Goal: Navigation & Orientation: Find specific page/section

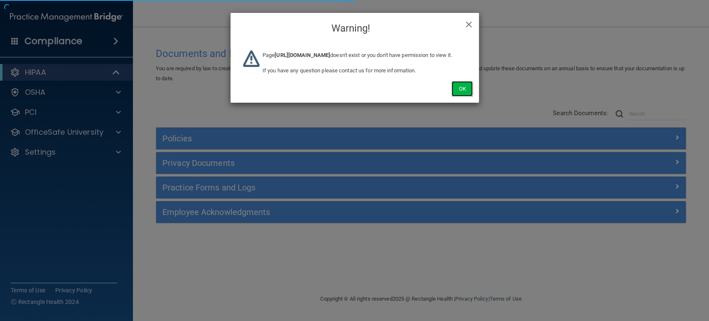
click at [458, 96] on button "Ok" at bounding box center [462, 88] width 21 height 15
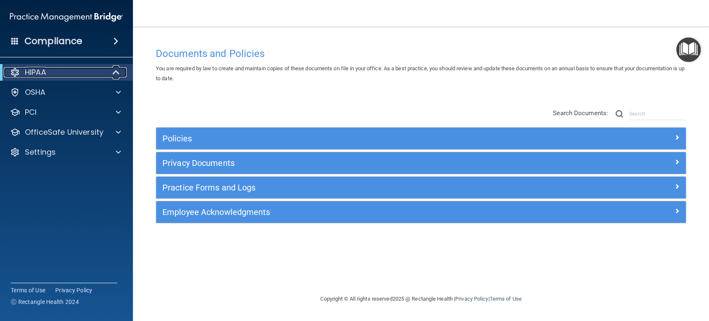
click at [119, 71] on span at bounding box center [116, 72] width 7 height 10
click at [118, 71] on span at bounding box center [118, 72] width 5 height 10
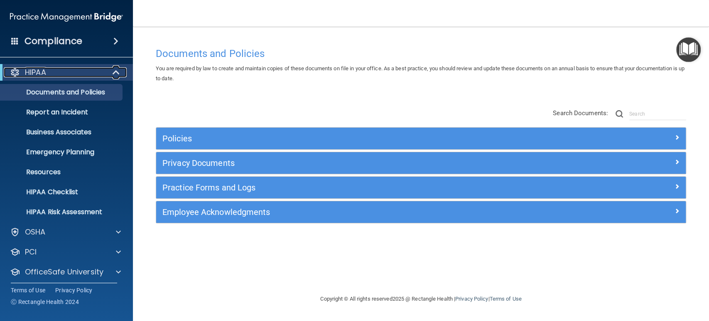
click at [118, 71] on span at bounding box center [116, 72] width 7 height 10
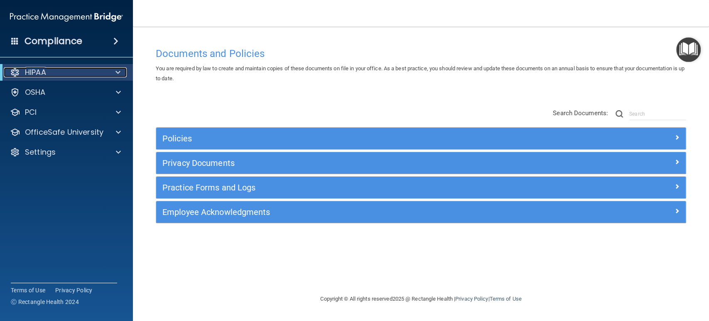
click at [118, 71] on span at bounding box center [118, 72] width 5 height 10
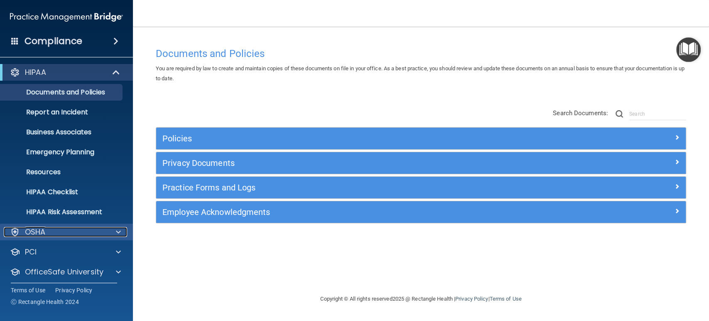
click at [117, 229] on span at bounding box center [118, 232] width 5 height 10
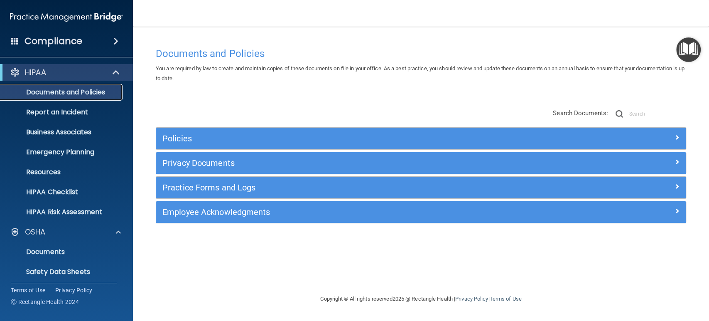
click at [102, 92] on p "Documents and Policies" at bounding box center [61, 92] width 113 height 8
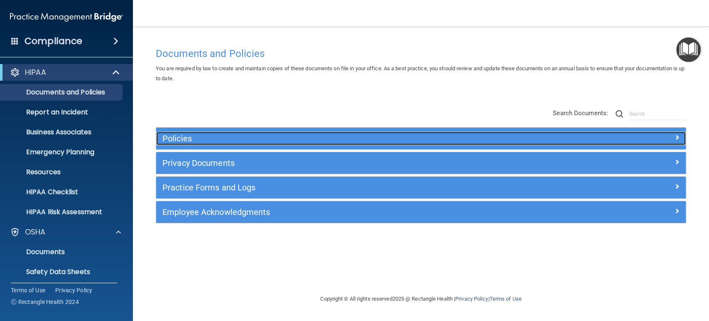
click at [179, 138] on h5 "Policies" at bounding box center [354, 138] width 385 height 9
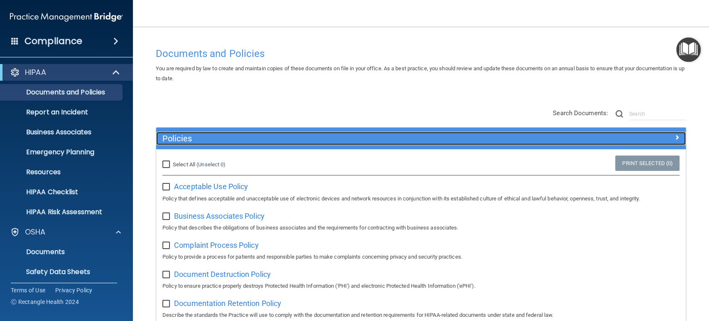
click at [190, 135] on h5 "Policies" at bounding box center [354, 138] width 385 height 9
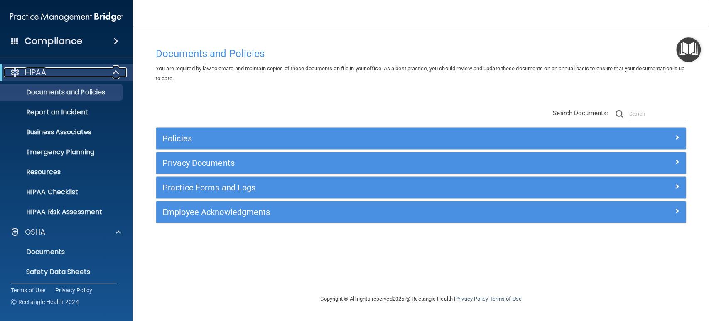
click at [98, 70] on div "HIPAA" at bounding box center [55, 72] width 103 height 10
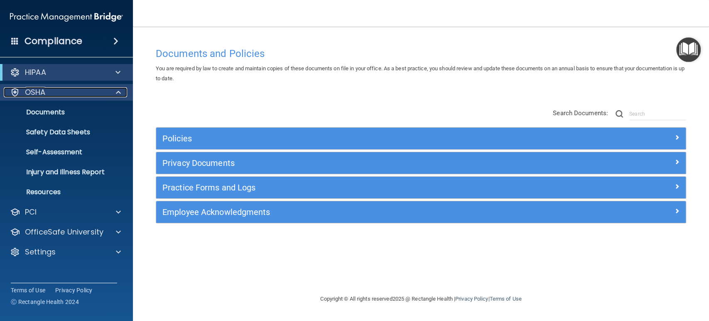
click at [105, 89] on div "OSHA" at bounding box center [55, 92] width 103 height 10
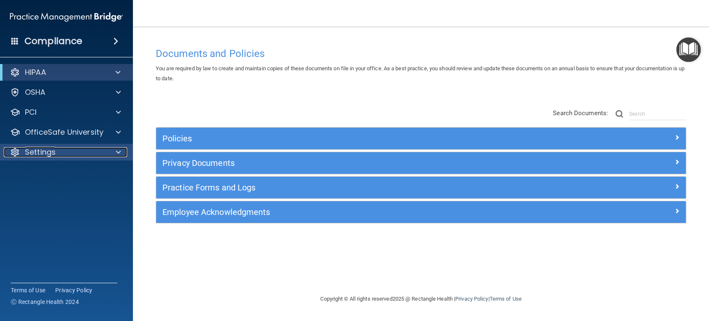
click at [118, 152] on span at bounding box center [118, 152] width 5 height 10
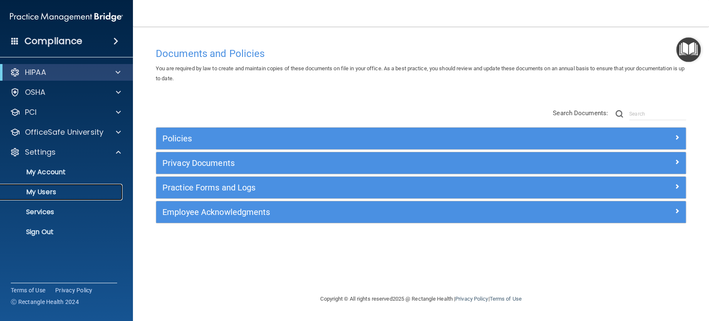
click at [80, 188] on p "My Users" at bounding box center [61, 192] width 113 height 8
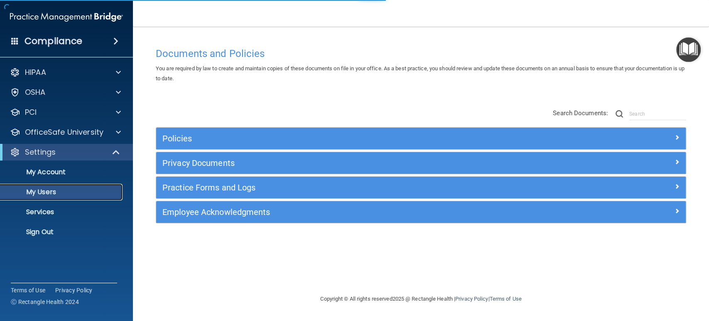
select select "20"
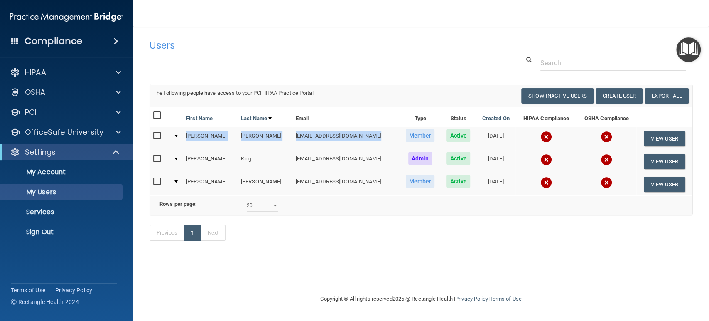
drag, startPoint x: 186, startPoint y: 135, endPoint x: 367, endPoint y: 138, distance: 181.2
click at [367, 138] on tr "[PERSON_NAME] [EMAIL_ADDRESS][DOMAIN_NAME] Member Active [DATE] View User" at bounding box center [421, 138] width 542 height 23
click at [118, 130] on span at bounding box center [118, 132] width 5 height 10
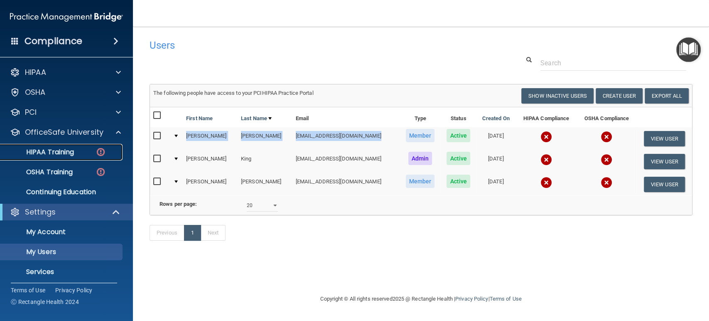
click at [62, 155] on p "HIPAA Training" at bounding box center [39, 152] width 69 height 8
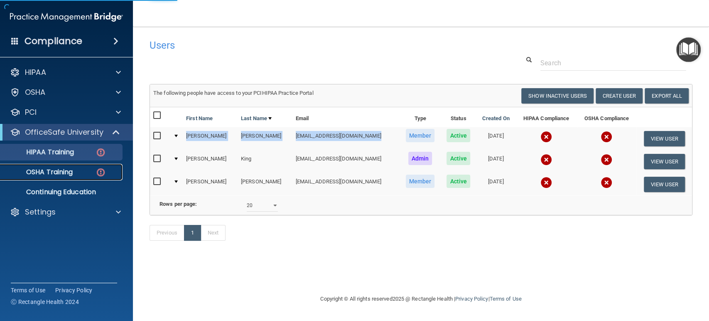
click at [61, 171] on p "OSHA Training" at bounding box center [38, 172] width 67 height 8
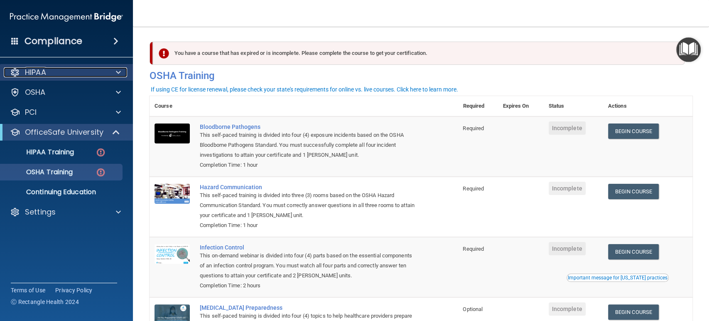
click at [113, 71] on div at bounding box center [117, 72] width 21 height 10
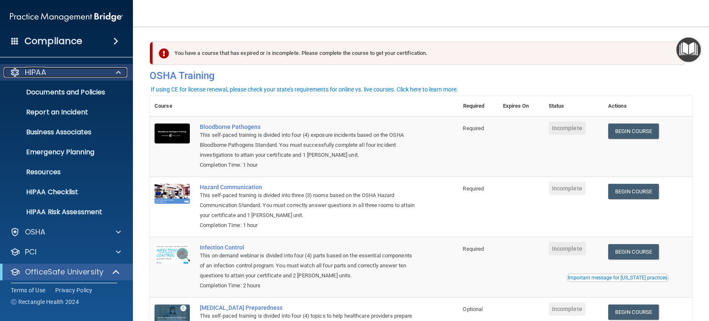
click at [120, 69] on span at bounding box center [118, 72] width 5 height 10
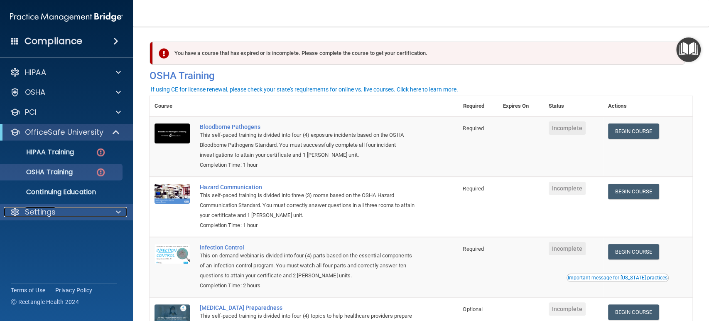
click at [116, 212] on span at bounding box center [118, 212] width 5 height 10
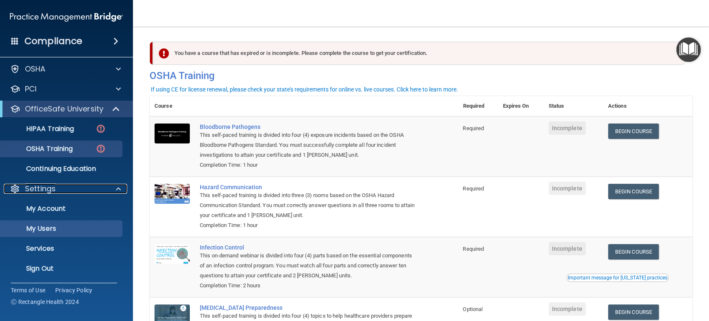
scroll to position [23, 0]
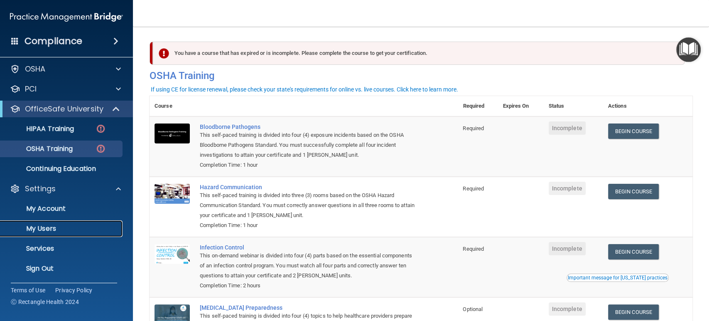
click at [57, 233] on link "My Users" at bounding box center [57, 228] width 131 height 17
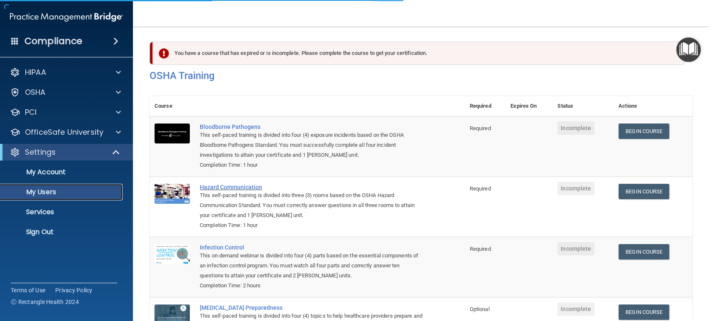
select select "20"
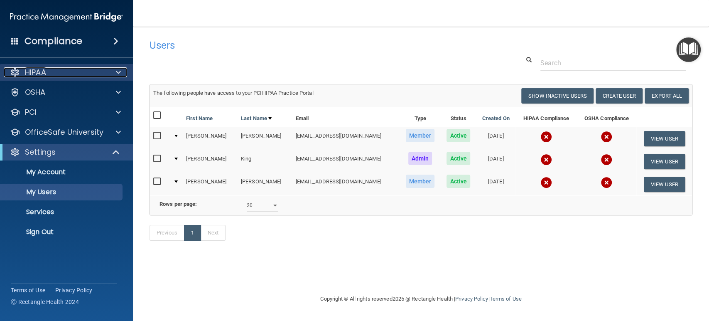
click at [106, 74] on div "HIPAA" at bounding box center [55, 72] width 103 height 10
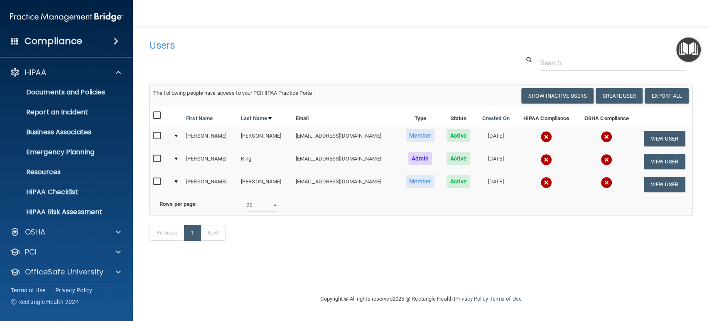
click at [628, 293] on footer "Copyright © All rights reserved 2025 @ Rectangle Health | Privacy Policy | Term…" at bounding box center [421, 299] width 543 height 27
